Goal: Transaction & Acquisition: Purchase product/service

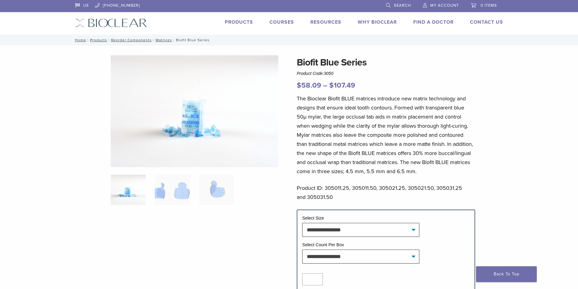
click at [195, 193] on ol at bounding box center [194, 194] width 177 height 38
click at [175, 193] on img at bounding box center [172, 190] width 35 height 30
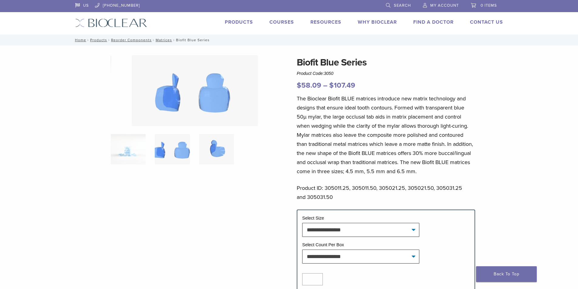
click at [218, 151] on img at bounding box center [216, 149] width 35 height 30
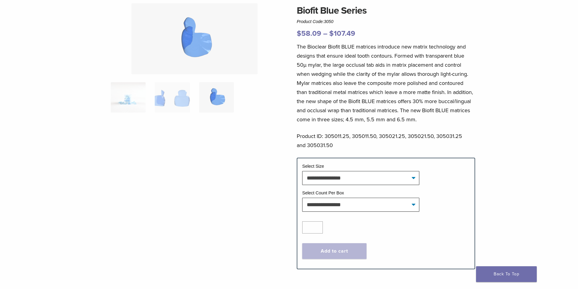
drag, startPoint x: 462, startPoint y: 139, endPoint x: 465, endPoint y: 166, distance: 27.2
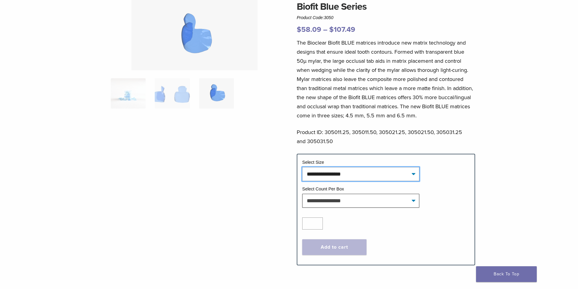
click at [301, 170] on select "**********" at bounding box center [360, 174] width 117 height 14
click at [301, 124] on div "The Bioclear Biofit BLUE matrices introduce new matrix technology and designs t…" at bounding box center [386, 96] width 178 height 116
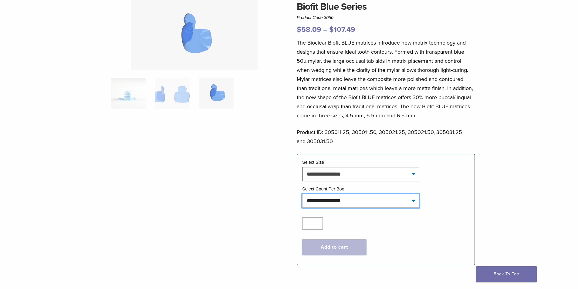
click at [301, 193] on select "**********" at bounding box center [360, 201] width 117 height 14
click at [301, 108] on p "The Bioclear Biofit BLUE matrices introduce new matrix technology and designs t…" at bounding box center [386, 79] width 178 height 82
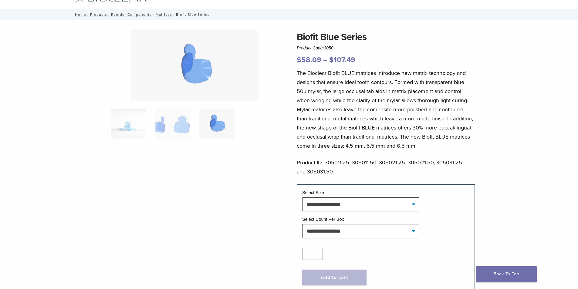
scroll to position [0, 0]
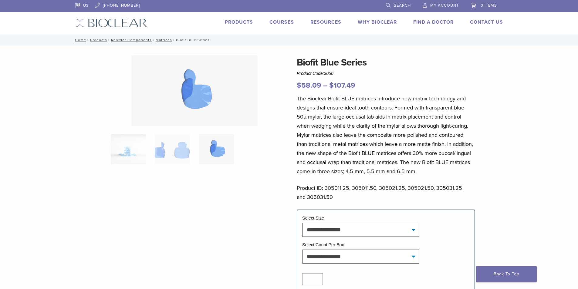
drag, startPoint x: 369, startPoint y: 105, endPoint x: 313, endPoint y: 45, distance: 81.6
click at [160, 40] on link "Matrices" at bounding box center [164, 40] width 16 height 4
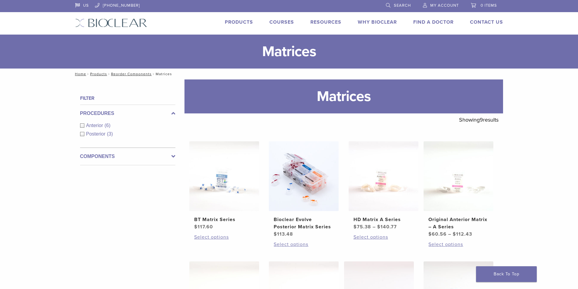
click at [92, 123] on span "Anterior" at bounding box center [95, 125] width 19 height 5
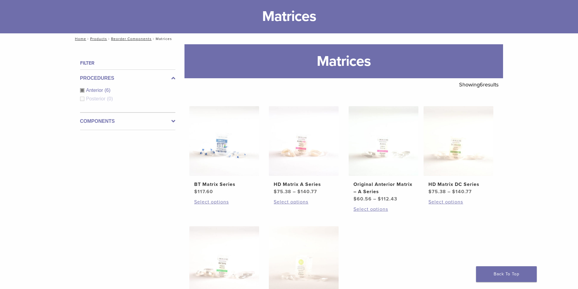
drag, startPoint x: 143, startPoint y: 212, endPoint x: 143, endPoint y: 224, distance: 12.1
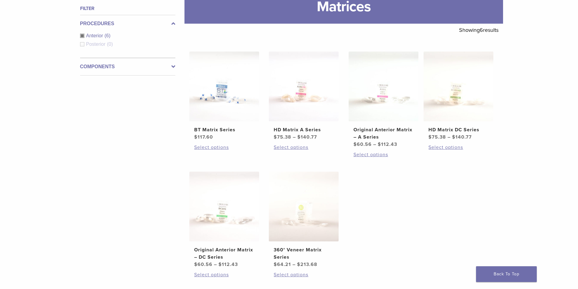
drag, startPoint x: 146, startPoint y: 183, endPoint x: 147, endPoint y: 200, distance: 17.0
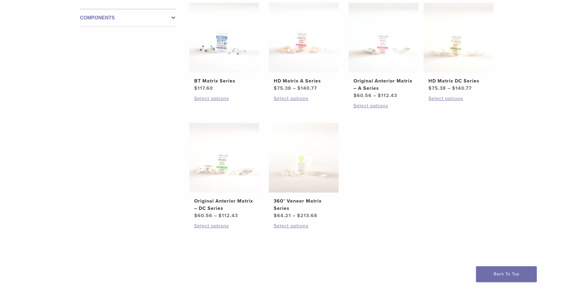
drag, startPoint x: 160, startPoint y: 150, endPoint x: 160, endPoint y: 167, distance: 17.9
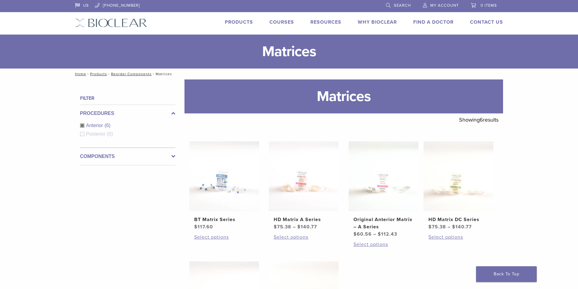
drag, startPoint x: 177, startPoint y: 137, endPoint x: 181, endPoint y: 99, distance: 38.8
click at [98, 152] on div "Components Matrix Bands (6)" at bounding box center [127, 157] width 95 height 18
click at [101, 75] on link "Products" at bounding box center [98, 74] width 17 height 4
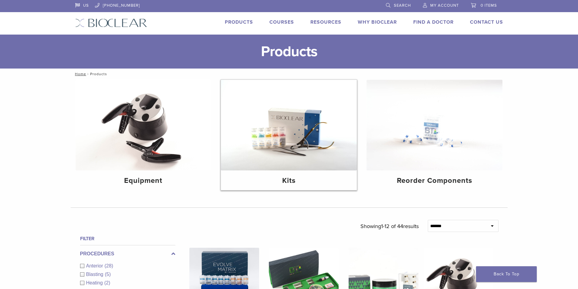
click at [303, 173] on div "Kits" at bounding box center [289, 180] width 136 height 20
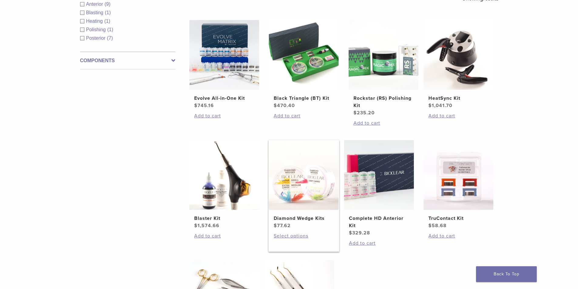
scroll to position [182, 0]
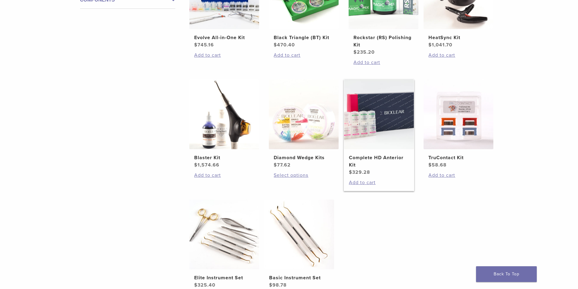
click at [407, 133] on img at bounding box center [379, 114] width 70 height 70
